Goal: Transaction & Acquisition: Purchase product/service

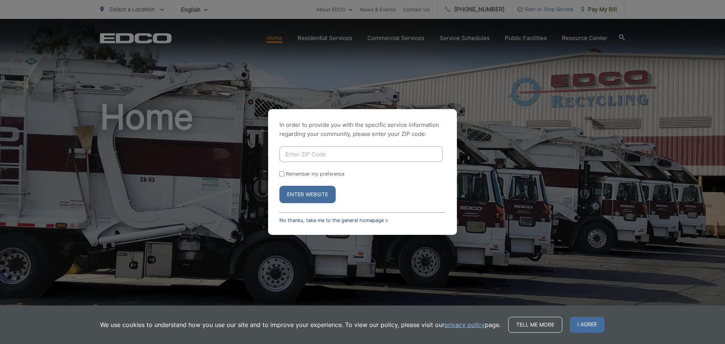
click at [312, 220] on link "No thanks, take me to the general homepage >" at bounding box center [334, 221] width 109 height 6
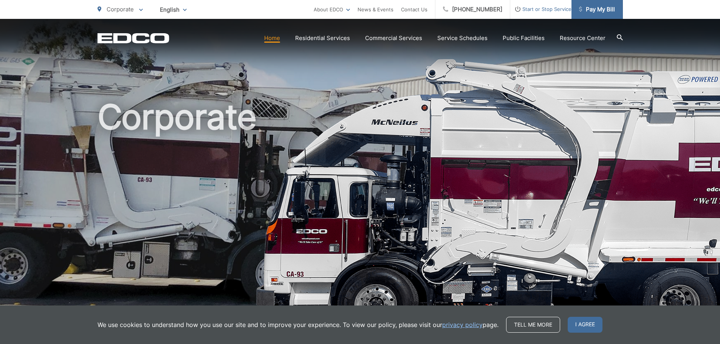
click at [589, 9] on span "Pay My Bill" at bounding box center [597, 9] width 36 height 9
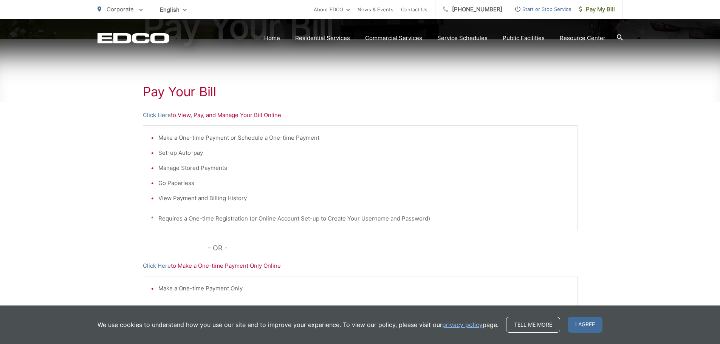
scroll to position [113, 0]
drag, startPoint x: 159, startPoint y: 136, endPoint x: 229, endPoint y: 137, distance: 70.3
click at [229, 137] on li "Make a One-time Payment or Schedule a One-time Payment" at bounding box center [363, 136] width 411 height 9
copy li "Make a One-time Payment"
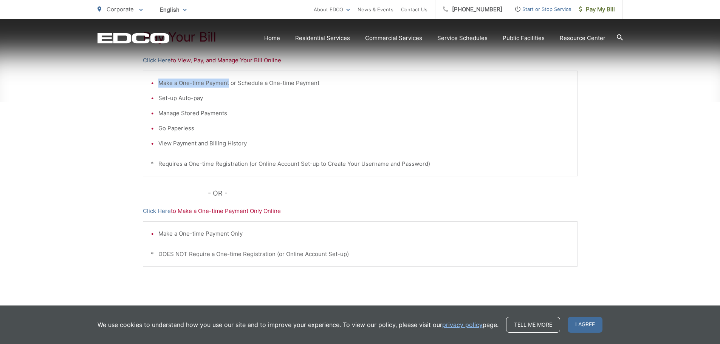
scroll to position [193, 0]
